Goal: Task Accomplishment & Management: Use online tool/utility

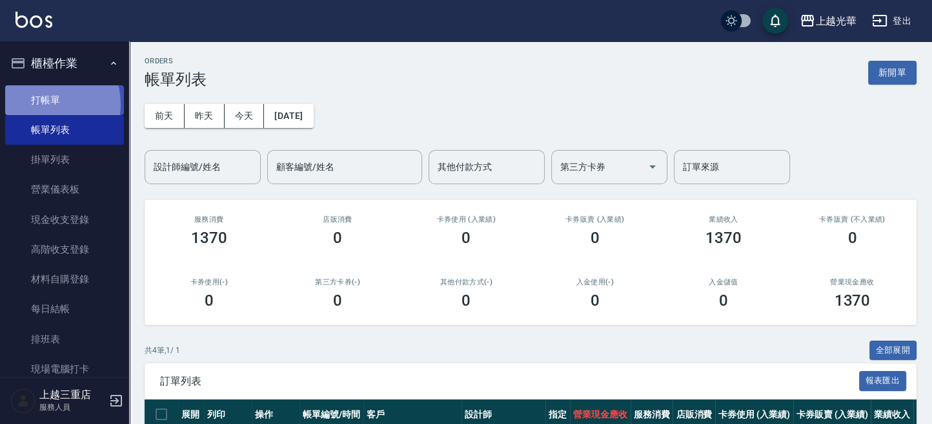
click at [39, 104] on link "打帳單" at bounding box center [64, 100] width 119 height 30
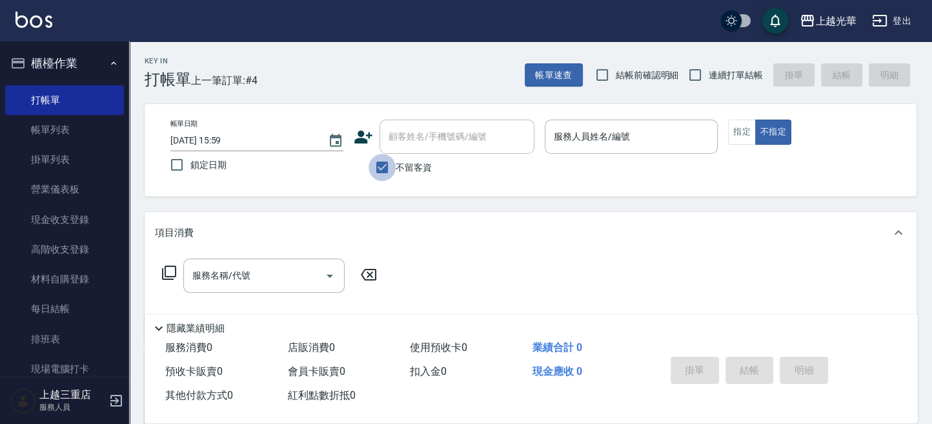
drag, startPoint x: 376, startPoint y: 172, endPoint x: 390, endPoint y: 150, distance: 25.8
click at [378, 167] on input "不留客資" at bounding box center [382, 167] width 27 height 27
checkbox input "false"
click at [402, 135] on input "顧客姓名/手機號碼/編號" at bounding box center [447, 136] width 124 height 23
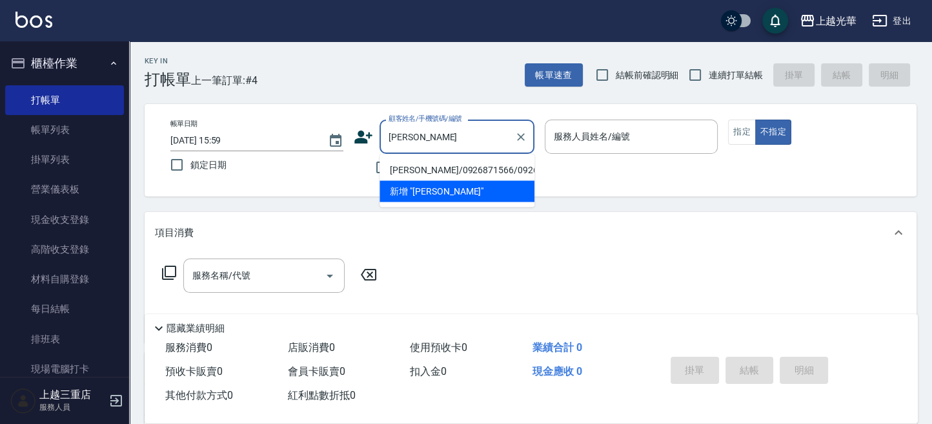
click at [411, 180] on li "[PERSON_NAME]/0926871566/0926871566" at bounding box center [457, 169] width 155 height 21
type input "[PERSON_NAME]/0926871566/0926871566"
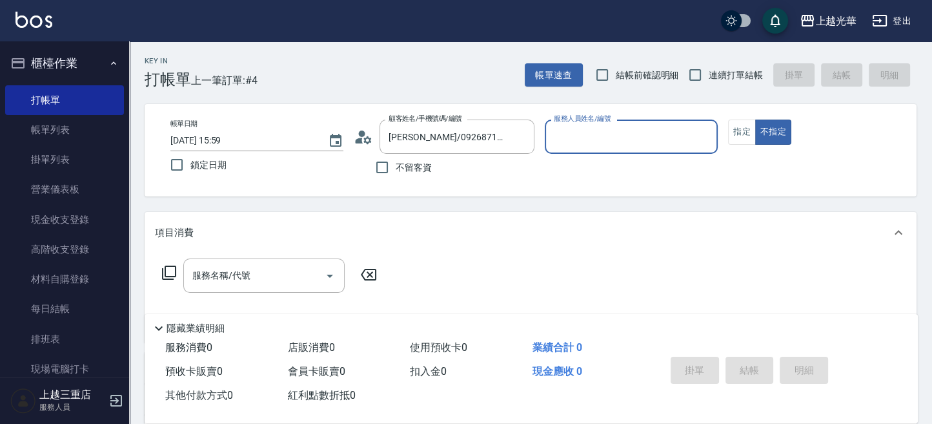
type input "小黑-3"
click at [732, 134] on button "指定" at bounding box center [742, 131] width 28 height 25
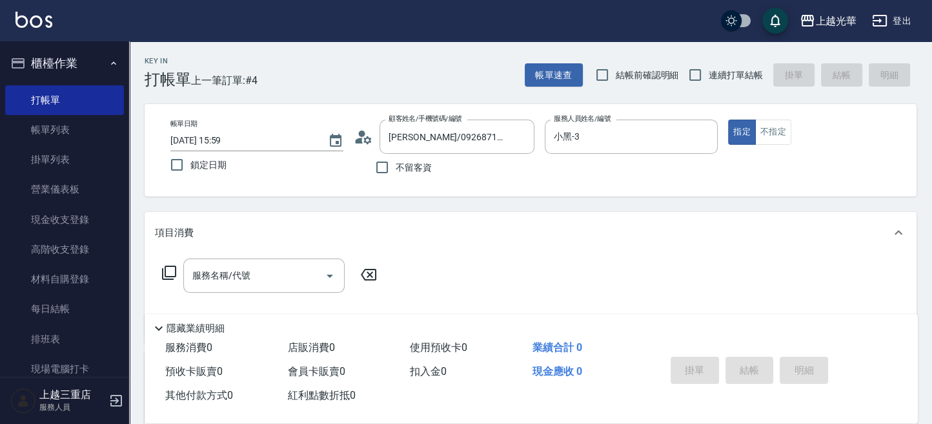
click at [170, 274] on icon at bounding box center [168, 272] width 15 height 15
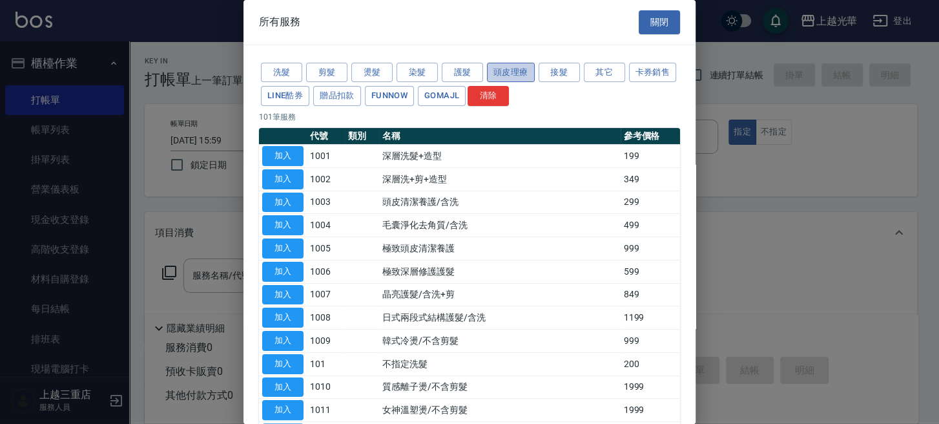
click at [499, 73] on button "頭皮理療" at bounding box center [511, 73] width 48 height 20
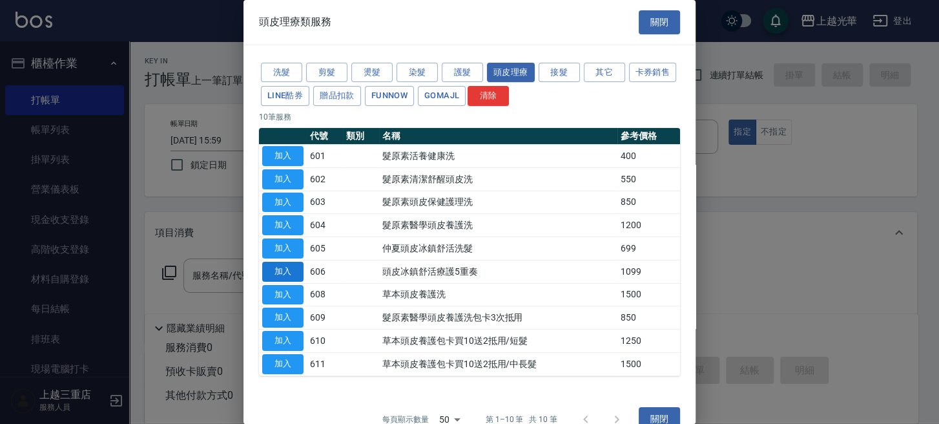
click at [291, 267] on button "加入" at bounding box center [282, 271] width 41 height 20
type input "頭皮冰鎮舒活療護5重奏(606)"
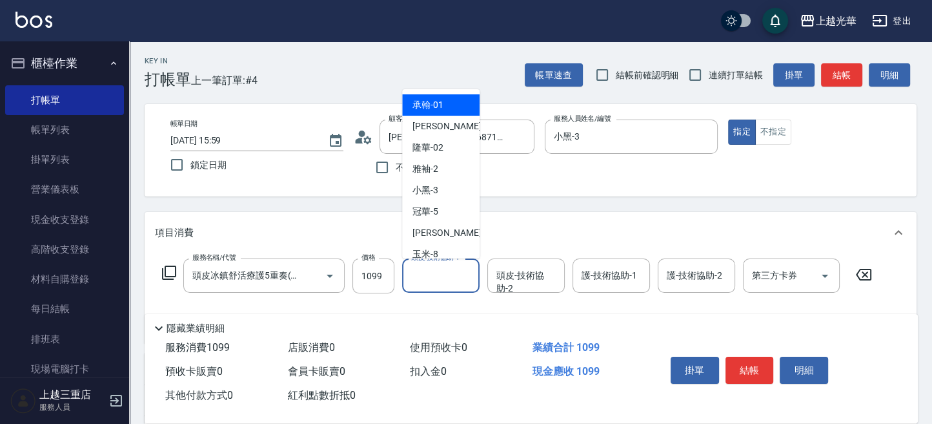
click at [444, 280] on input "頭皮-技術協助-1" at bounding box center [441, 275] width 66 height 23
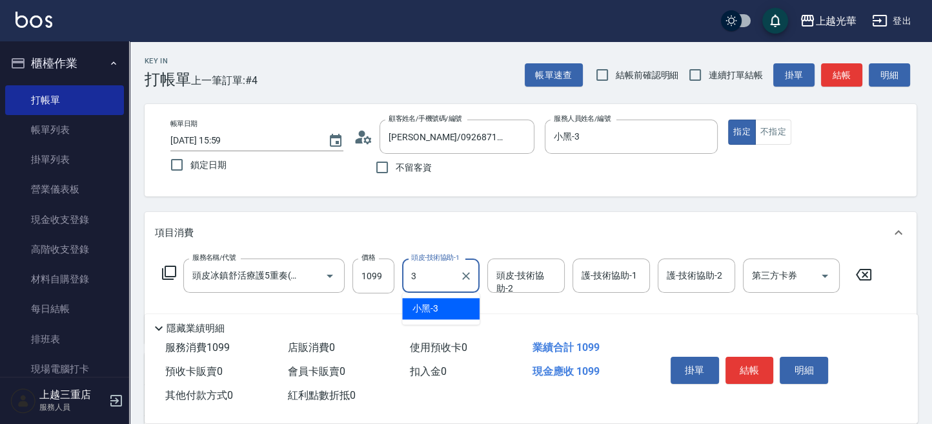
type input "小黑-3"
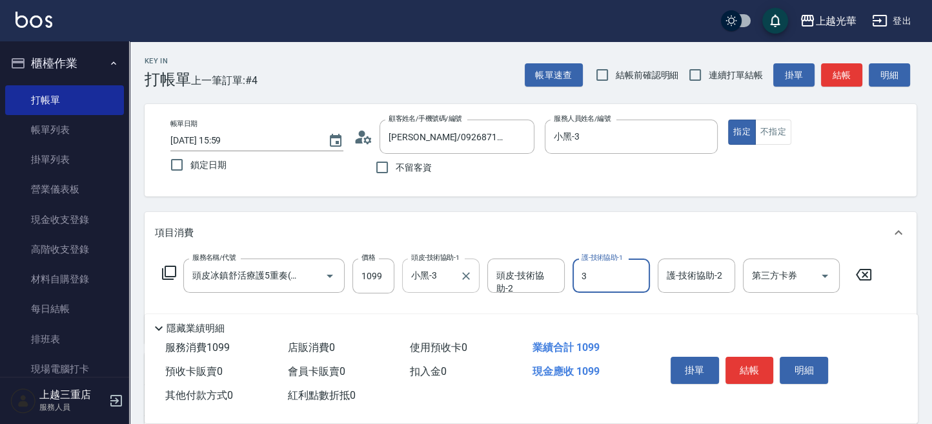
type input "小黑-3"
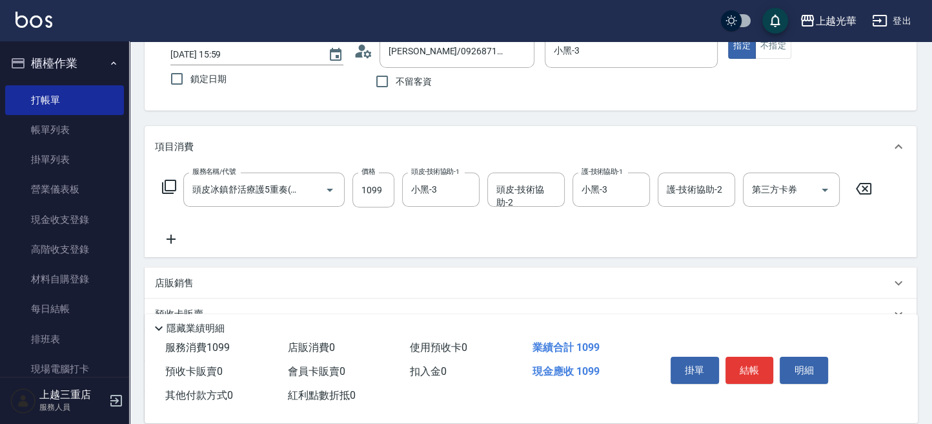
click at [183, 238] on icon at bounding box center [171, 238] width 32 height 15
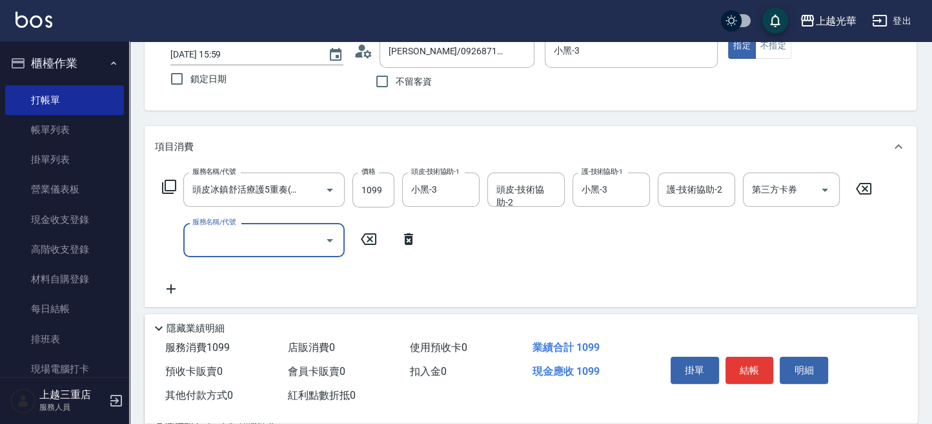
scroll to position [0, 0]
type input "設計染髮(404)"
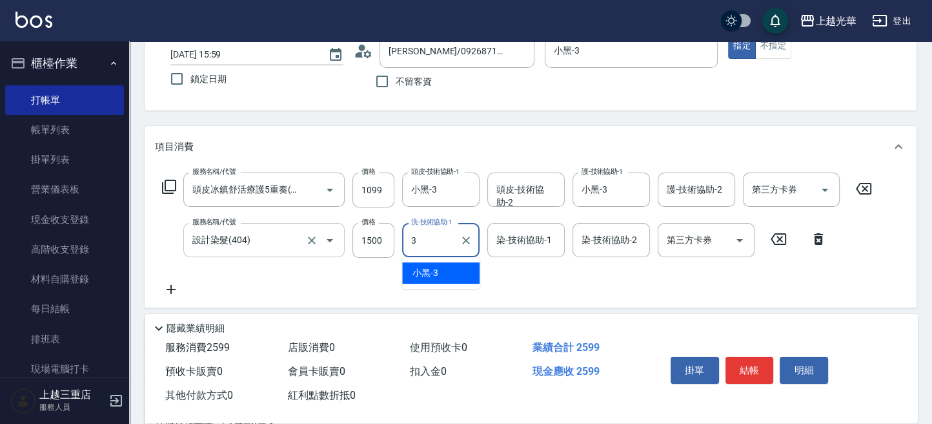
type input "小黑-3"
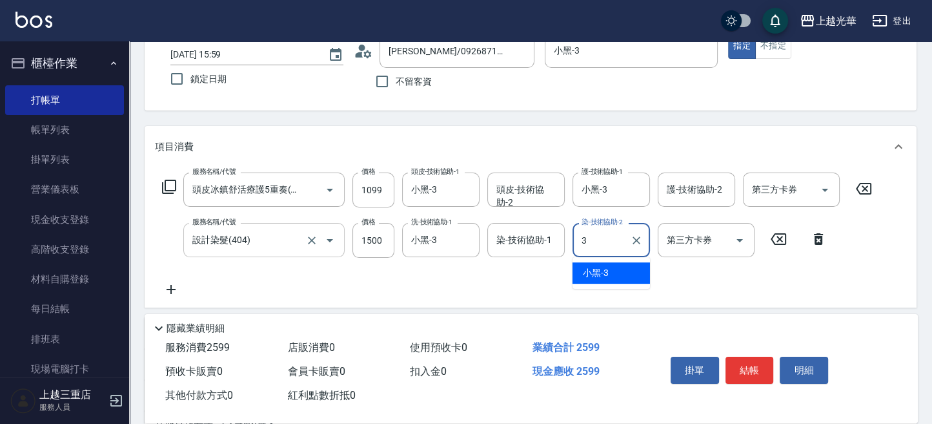
type input "小黑-3"
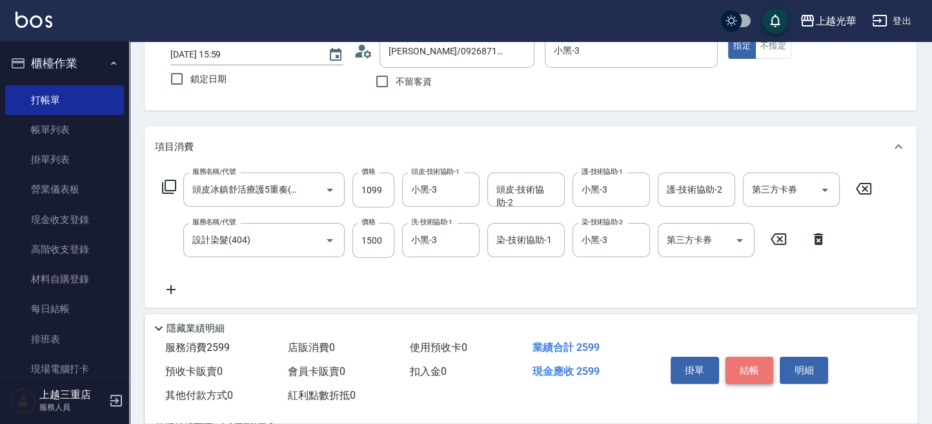
click at [739, 358] on button "結帳" at bounding box center [750, 369] width 48 height 27
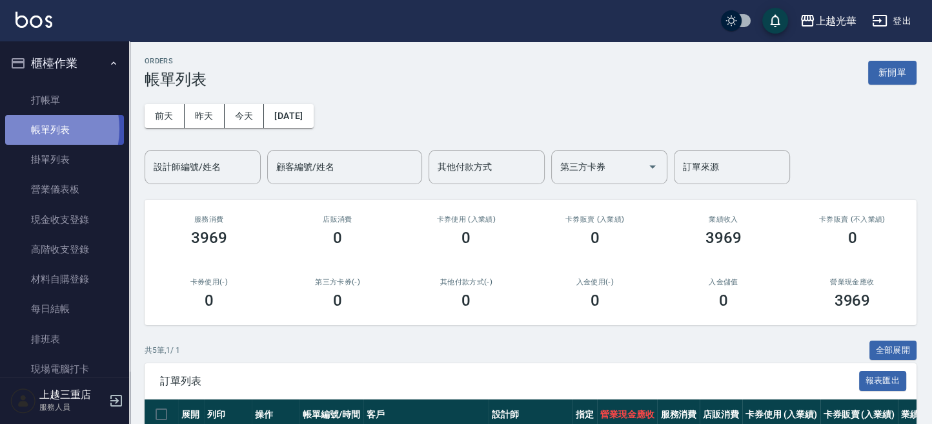
click at [32, 129] on link "帳單列表" at bounding box center [64, 130] width 119 height 30
click at [187, 158] on input "設計師編號/姓名" at bounding box center [202, 167] width 105 height 23
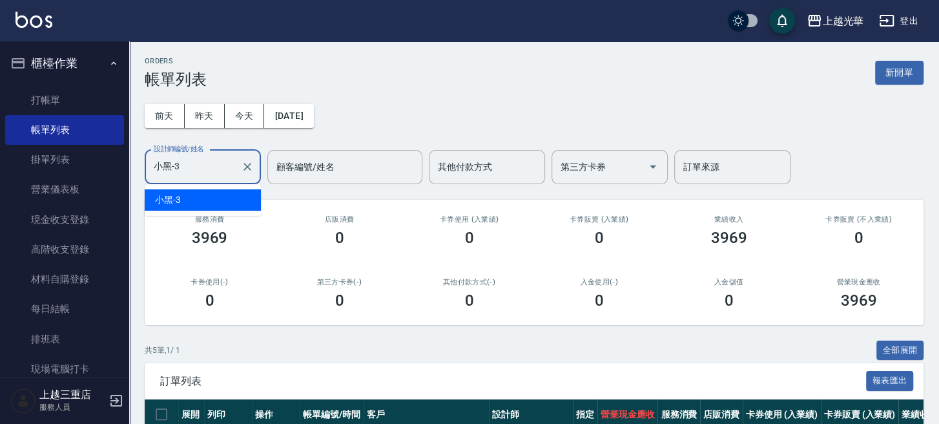
type input "小黑-3"
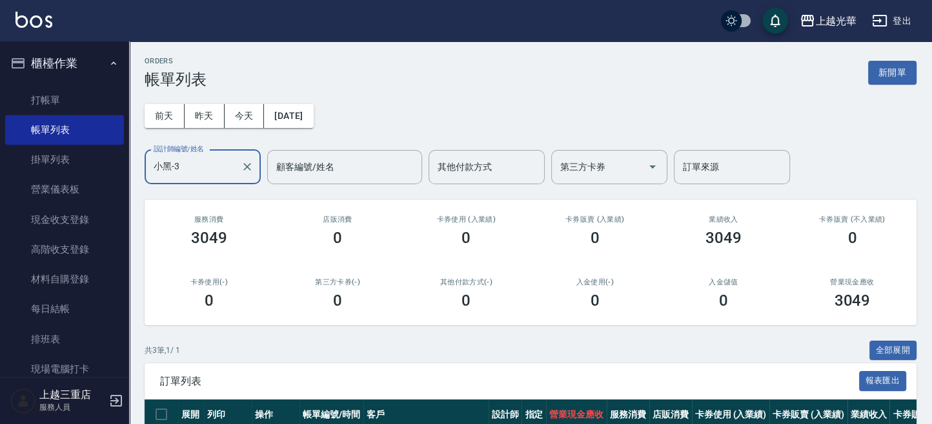
scroll to position [161, 0]
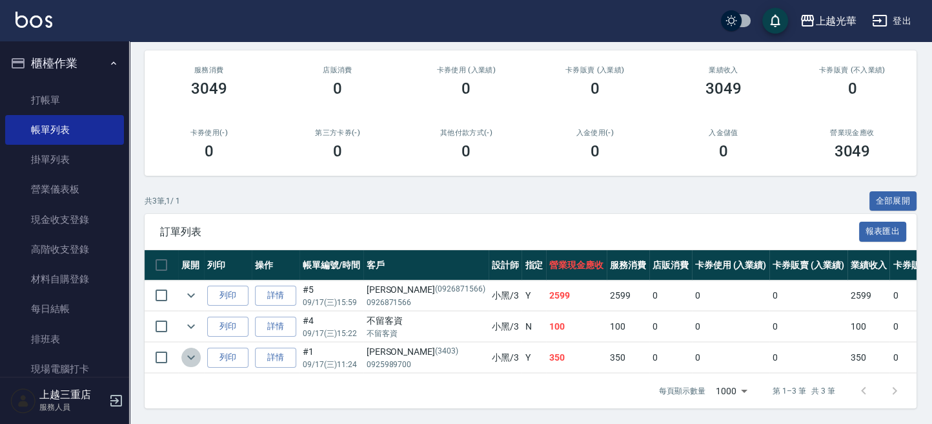
click at [190, 350] on icon "expand row" at bounding box center [190, 356] width 15 height 15
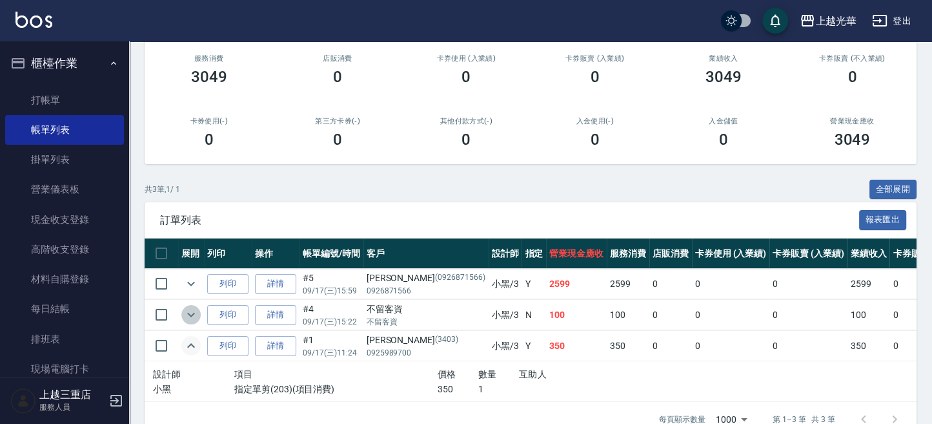
click at [192, 307] on icon "expand row" at bounding box center [190, 314] width 15 height 15
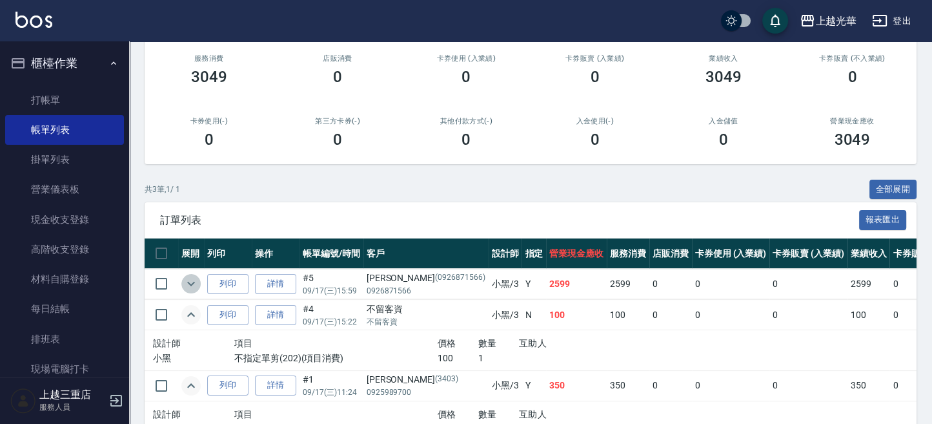
click at [192, 285] on icon "expand row" at bounding box center [190, 283] width 15 height 15
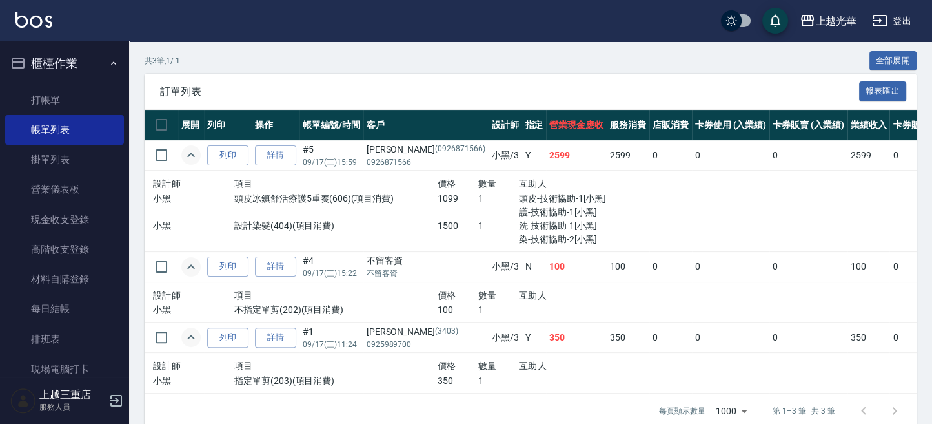
scroll to position [320, 0]
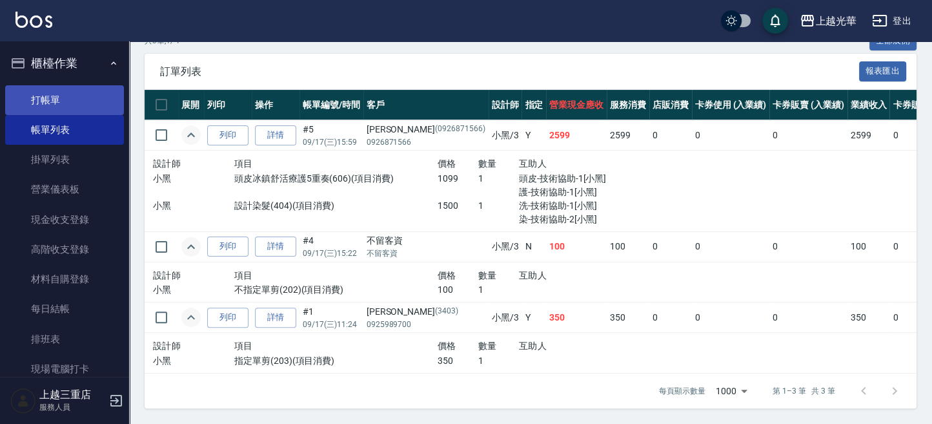
drag, startPoint x: 93, startPoint y: 95, endPoint x: 109, endPoint y: 95, distance: 16.1
click at [94, 95] on link "打帳單" at bounding box center [64, 100] width 119 height 30
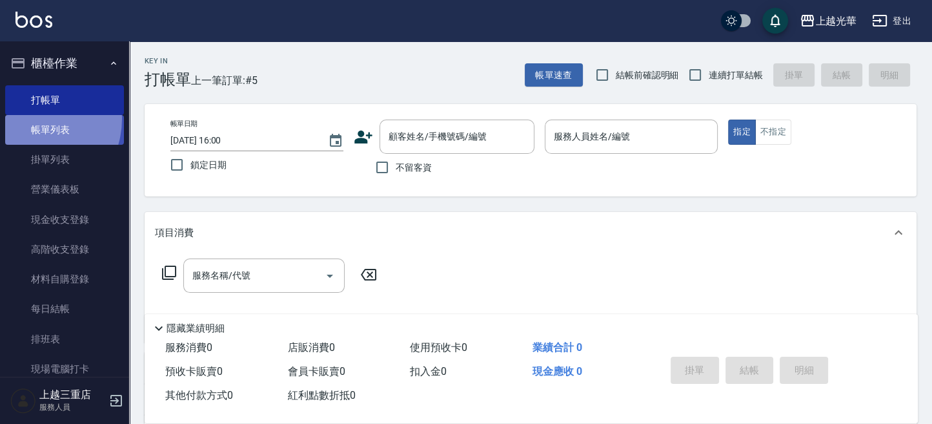
click at [30, 119] on link "帳單列表" at bounding box center [64, 130] width 119 height 30
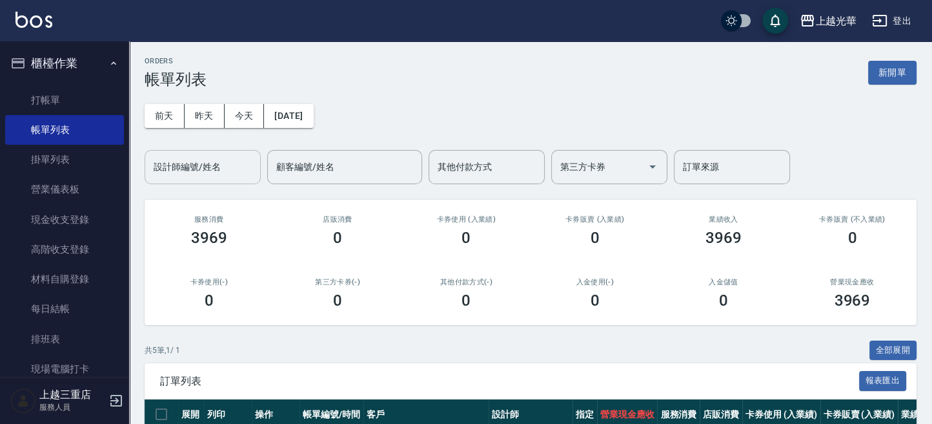
click at [227, 163] on input "設計師編號/姓名" at bounding box center [202, 167] width 105 height 23
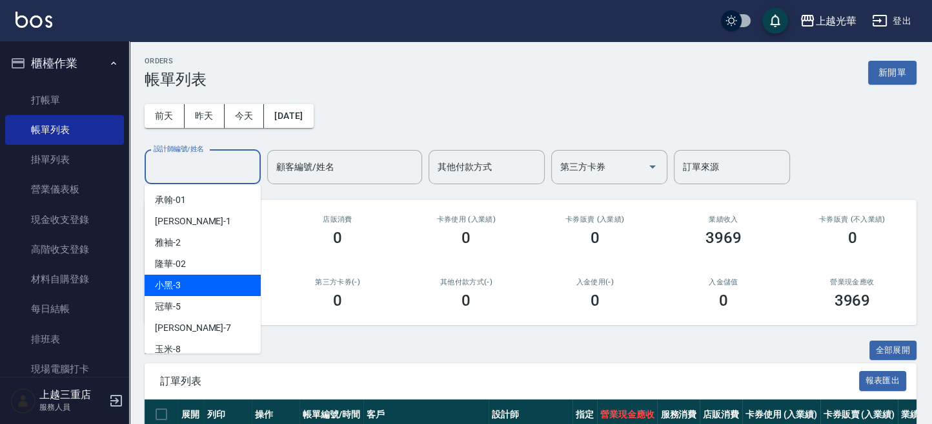
click at [194, 276] on div "小黑 -3" at bounding box center [203, 284] width 116 height 21
type input "小黑-3"
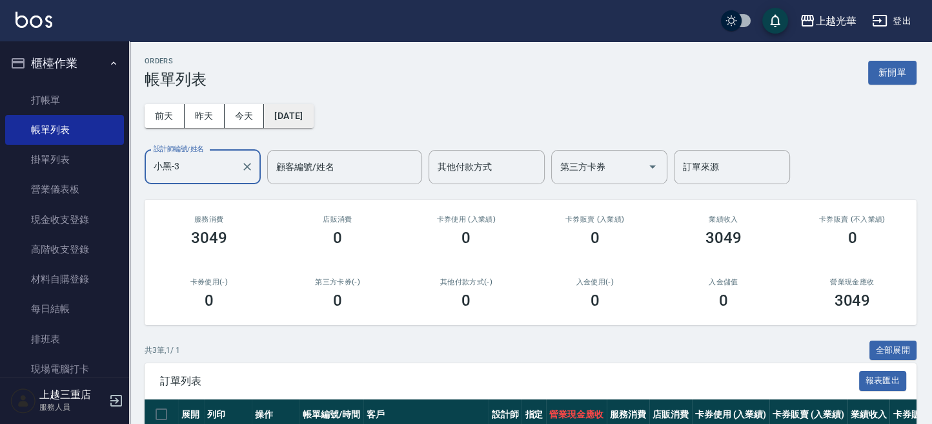
click at [298, 108] on button "[DATE]" at bounding box center [288, 116] width 49 height 24
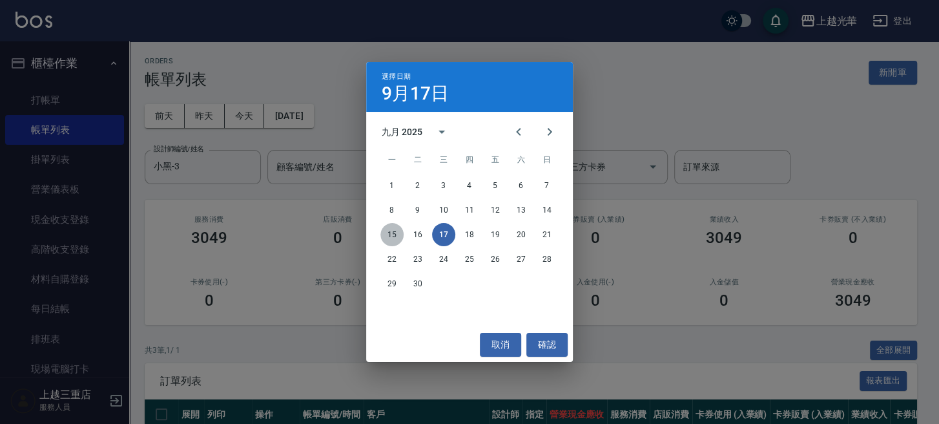
click at [396, 235] on button "15" at bounding box center [391, 234] width 23 height 23
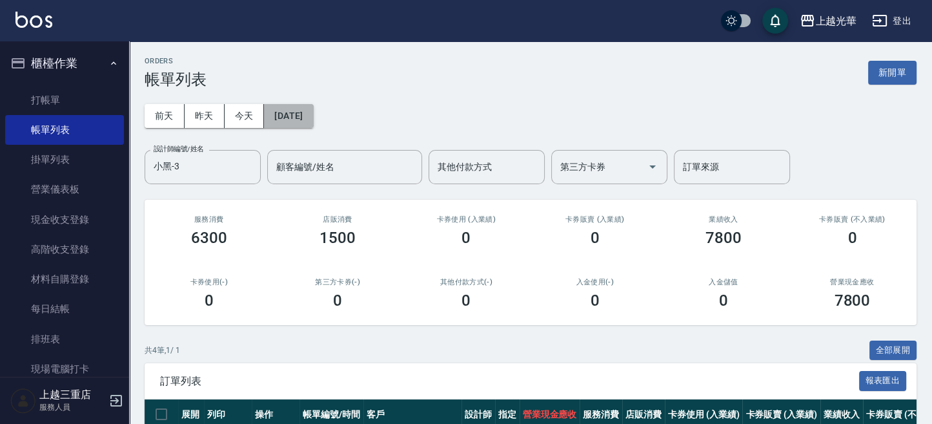
click at [293, 119] on button "[DATE]" at bounding box center [288, 116] width 49 height 24
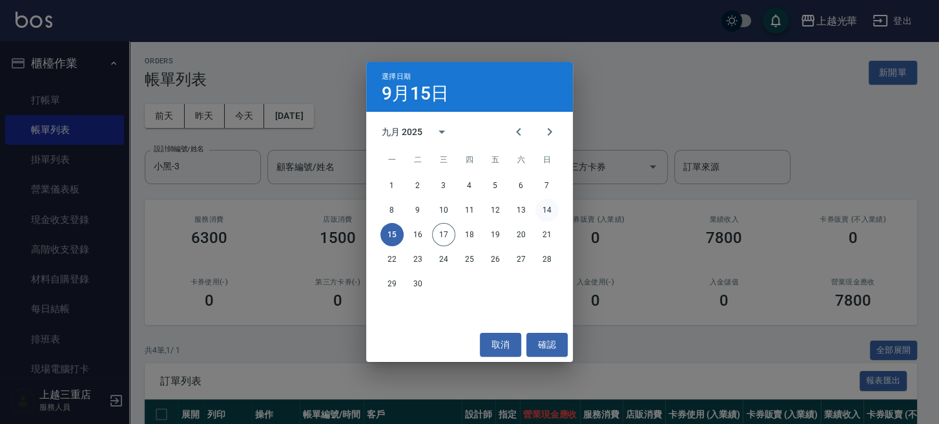
click at [548, 210] on button "14" at bounding box center [546, 209] width 23 height 23
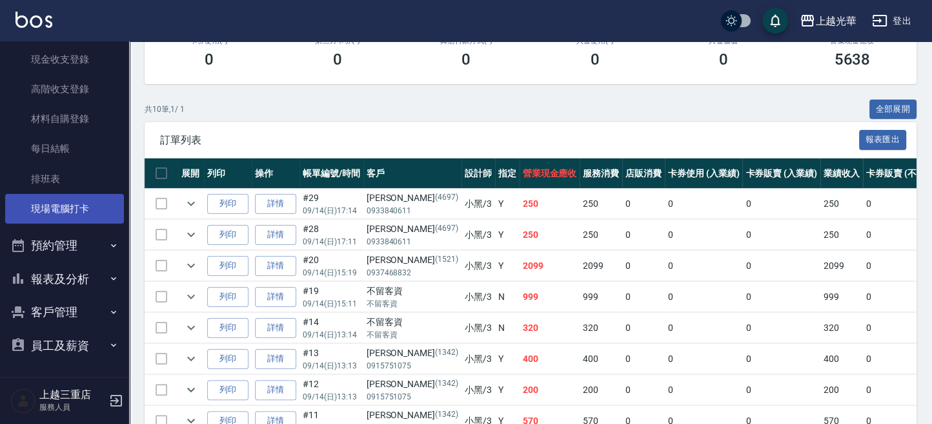
scroll to position [289, 0]
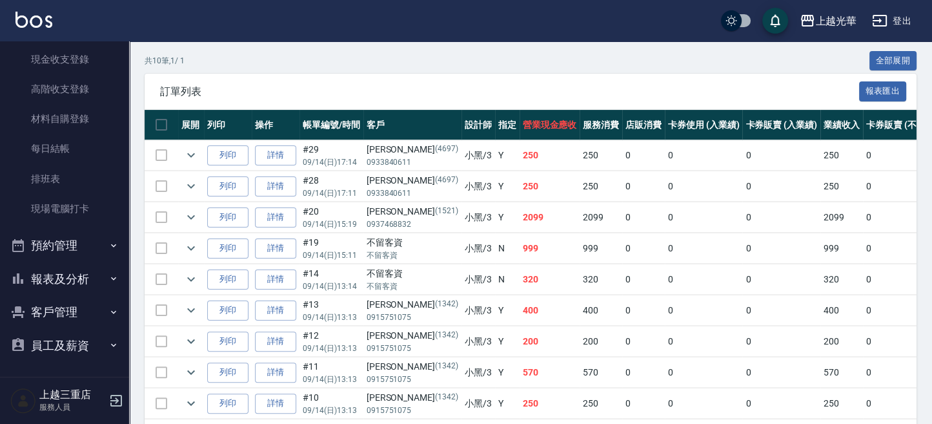
click at [57, 283] on button "報表及分析" at bounding box center [64, 279] width 119 height 34
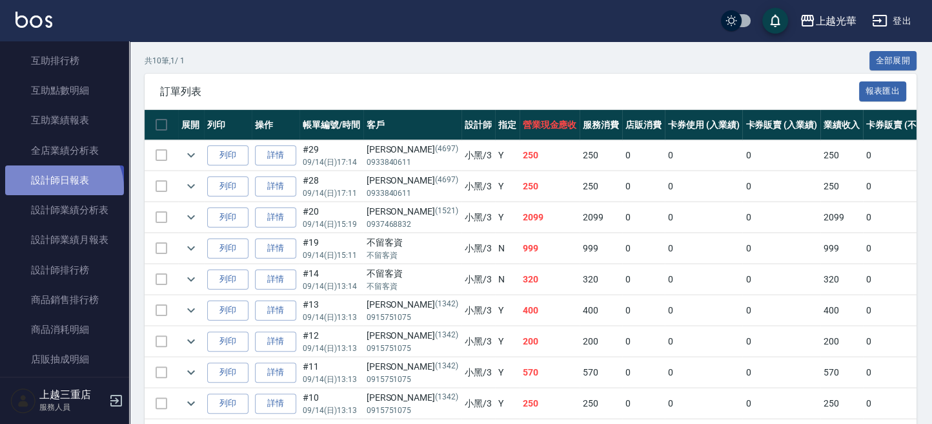
click at [62, 188] on link "設計師日報表" at bounding box center [64, 180] width 119 height 30
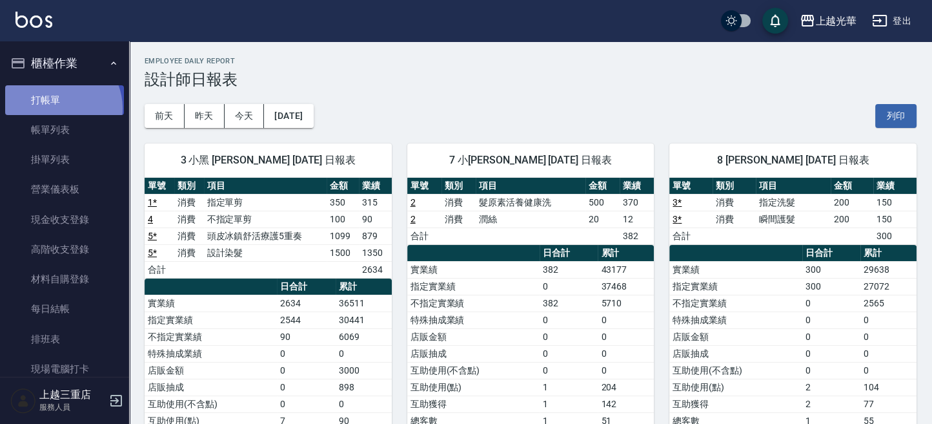
click at [59, 108] on link "打帳單" at bounding box center [64, 100] width 119 height 30
